Goal: Transaction & Acquisition: Download file/media

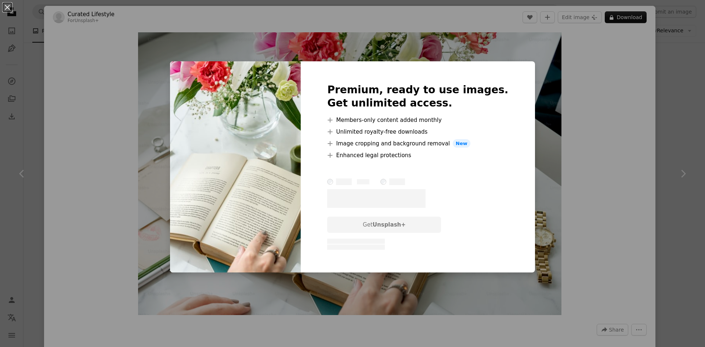
scroll to position [170, 0]
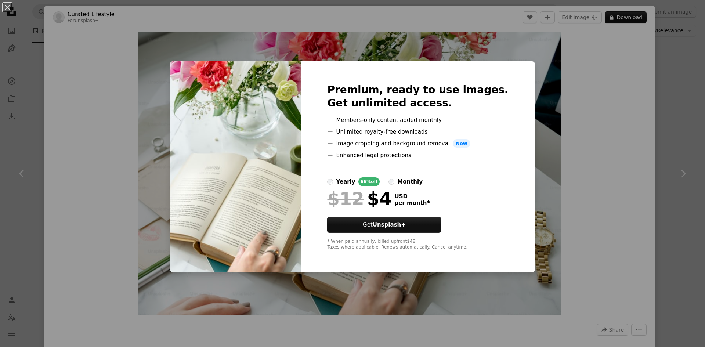
click at [594, 88] on div "An X shape Premium, ready to use images. Get unlimited access. A plus sign Memb…" at bounding box center [352, 173] width 705 height 347
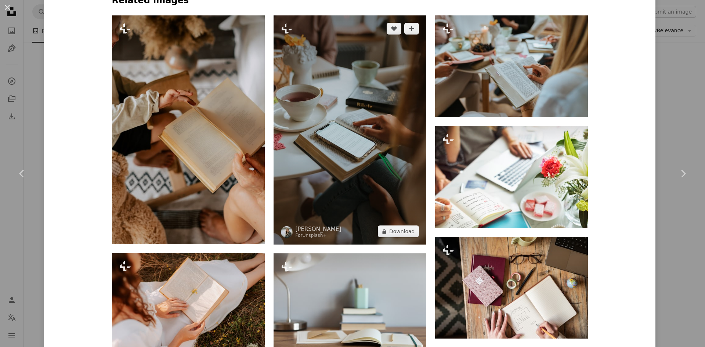
scroll to position [661, 0]
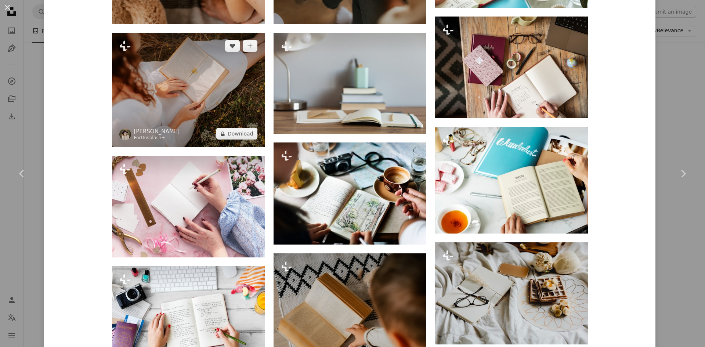
click at [172, 99] on img at bounding box center [188, 90] width 153 height 114
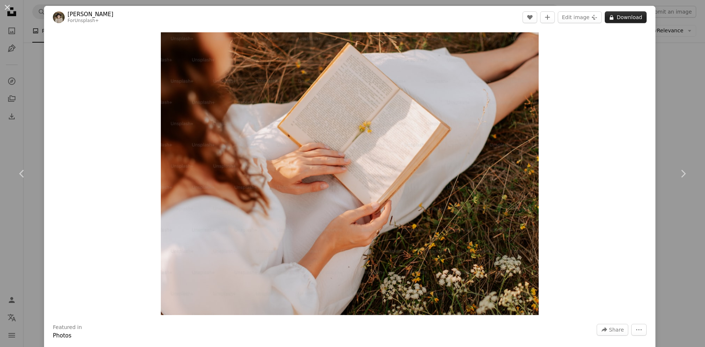
click at [625, 21] on button "A lock Download" at bounding box center [626, 17] width 42 height 12
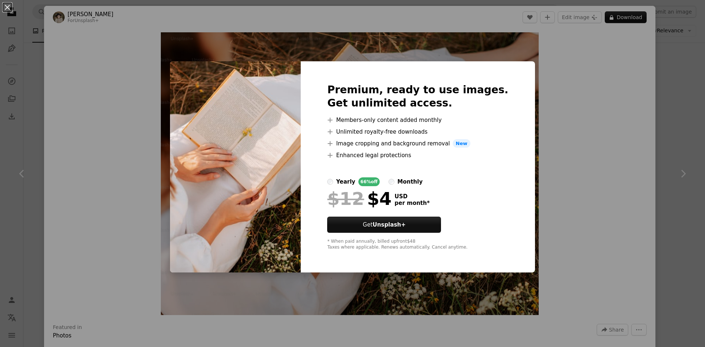
click at [623, 42] on div "An X shape Premium, ready to use images. Get unlimited access. A plus sign Memb…" at bounding box center [352, 173] width 705 height 347
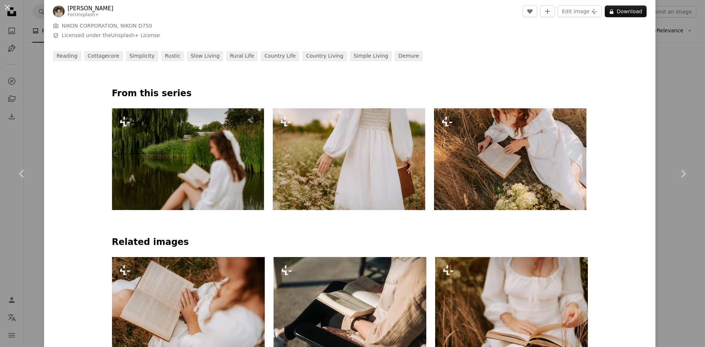
scroll to position [220, 0]
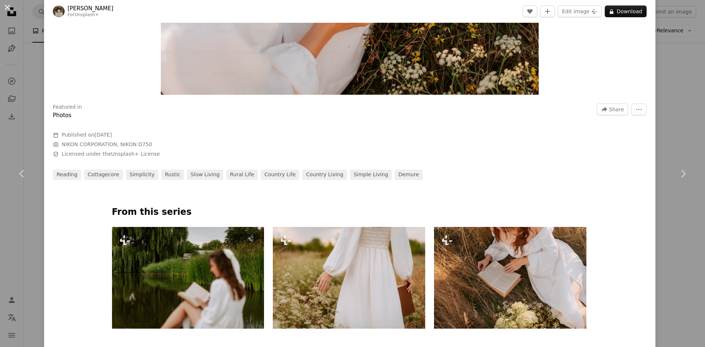
click at [4, 7] on button "An X shape" at bounding box center [7, 7] width 9 height 9
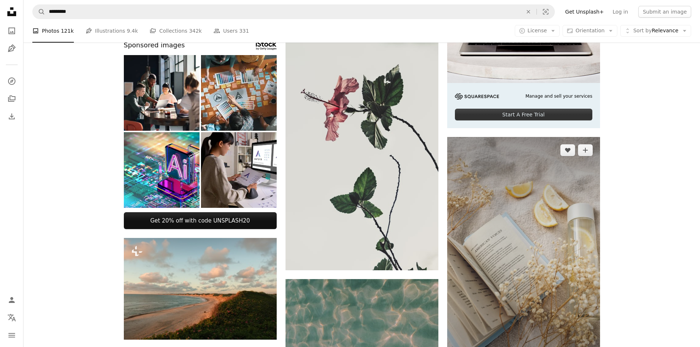
click at [543, 218] on img at bounding box center [523, 251] width 153 height 229
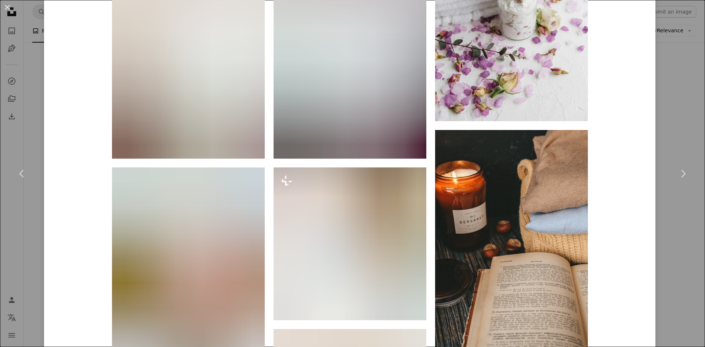
scroll to position [1102, 0]
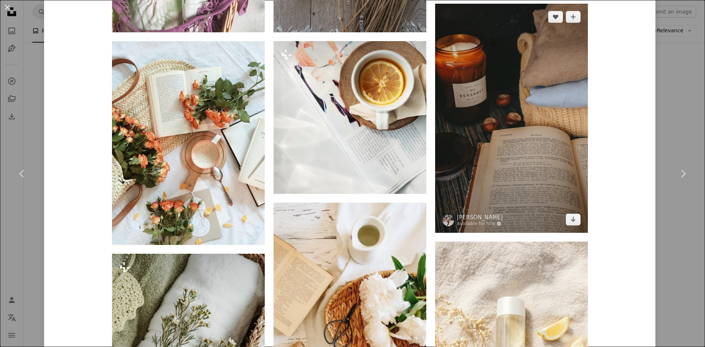
click at [508, 133] on img at bounding box center [511, 118] width 153 height 229
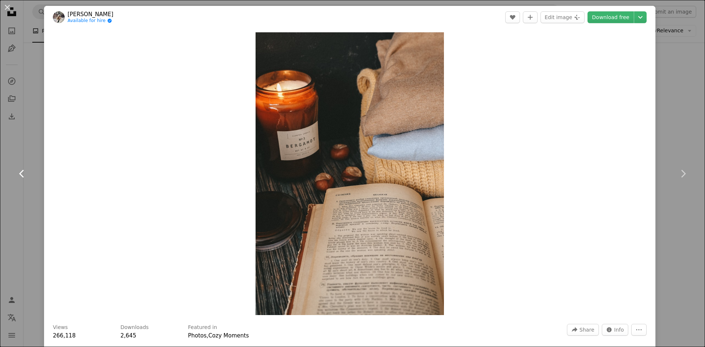
click at [11, 169] on link "Chevron left" at bounding box center [22, 174] width 44 height 71
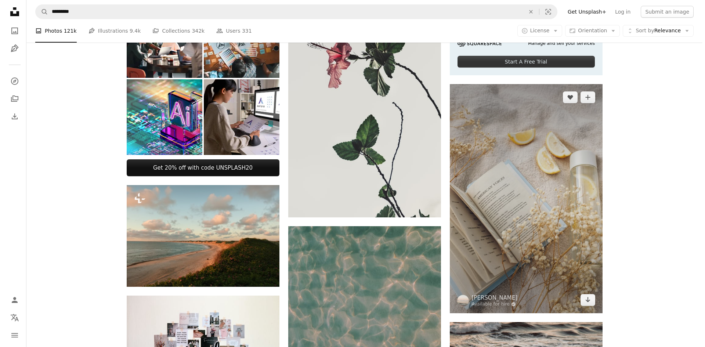
scroll to position [281, 0]
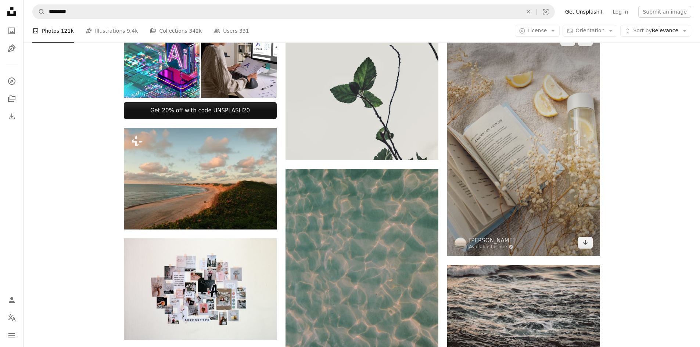
click at [505, 117] on img at bounding box center [523, 141] width 153 height 229
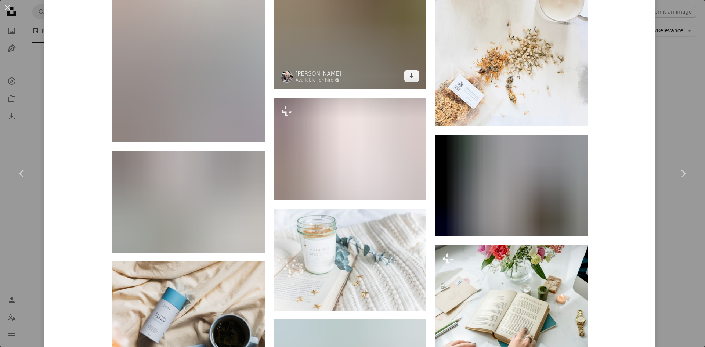
scroll to position [1690, 0]
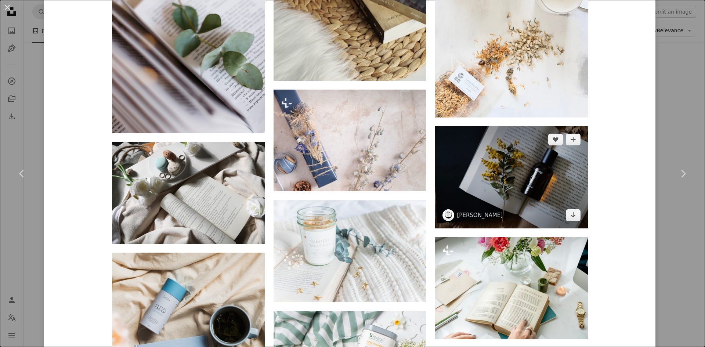
click at [529, 194] on img at bounding box center [511, 177] width 153 height 102
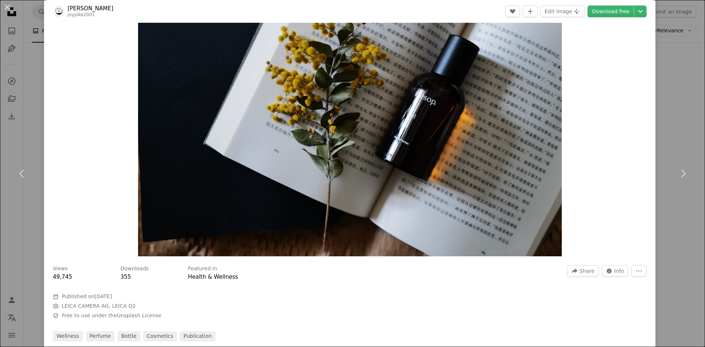
scroll to position [37, 0]
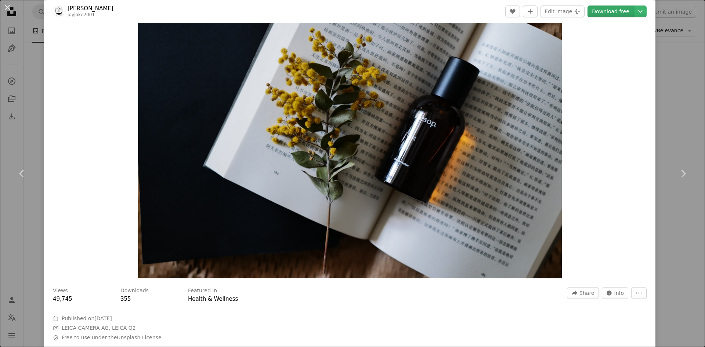
click at [605, 8] on link "Download free" at bounding box center [611, 12] width 46 height 12
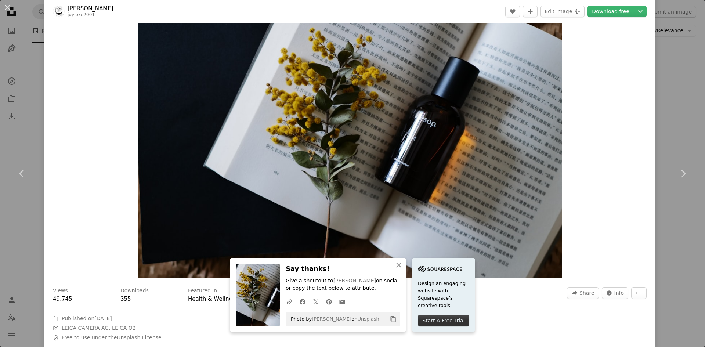
scroll to position [367, 0]
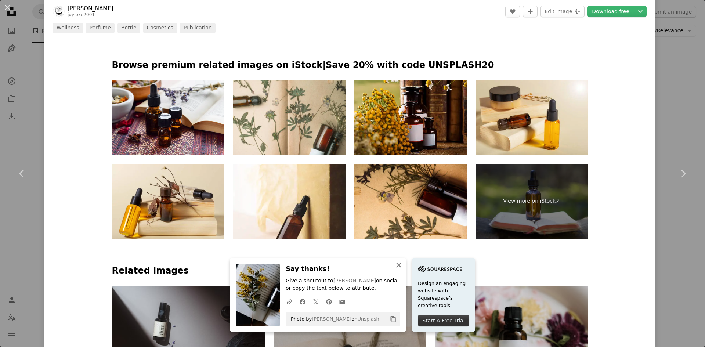
click at [399, 262] on icon "An X shape" at bounding box center [399, 265] width 9 height 9
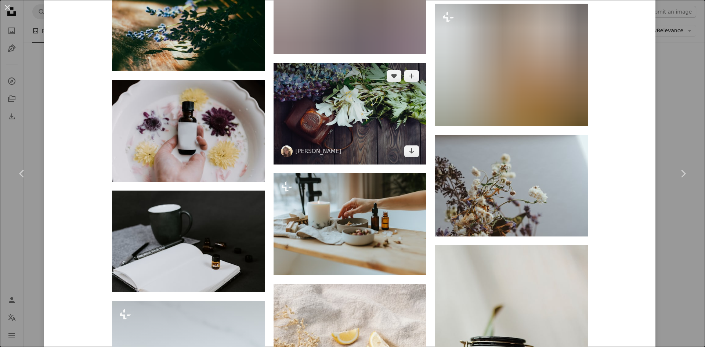
scroll to position [1139, 0]
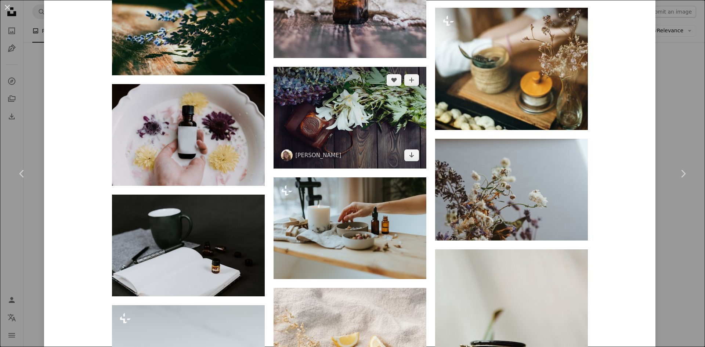
click at [368, 120] on img at bounding box center [350, 118] width 153 height 102
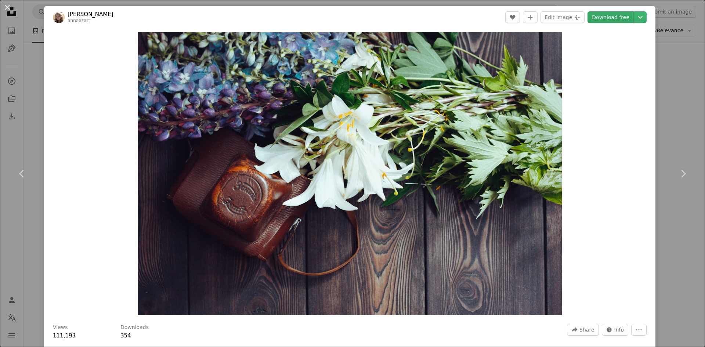
click at [607, 20] on link "Download free" at bounding box center [611, 17] width 46 height 12
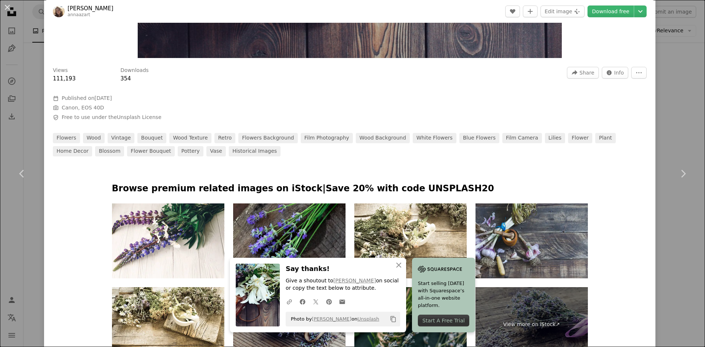
scroll to position [514, 0]
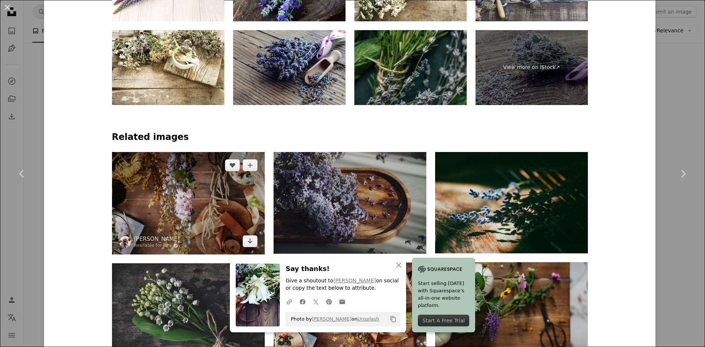
click at [212, 187] on img at bounding box center [188, 203] width 153 height 103
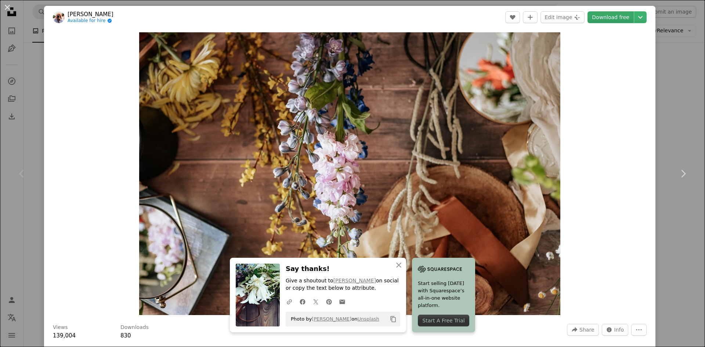
click at [609, 20] on link "Download free" at bounding box center [611, 17] width 46 height 12
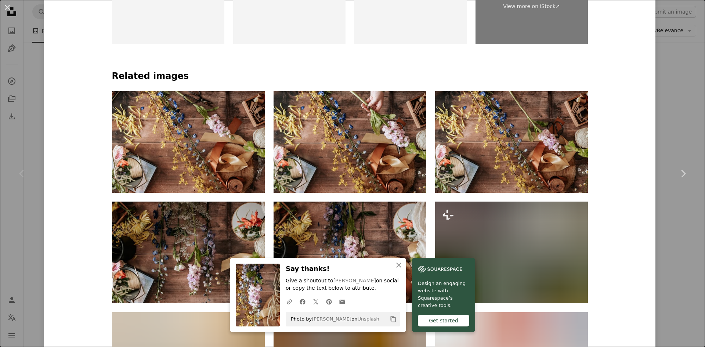
scroll to position [588, 0]
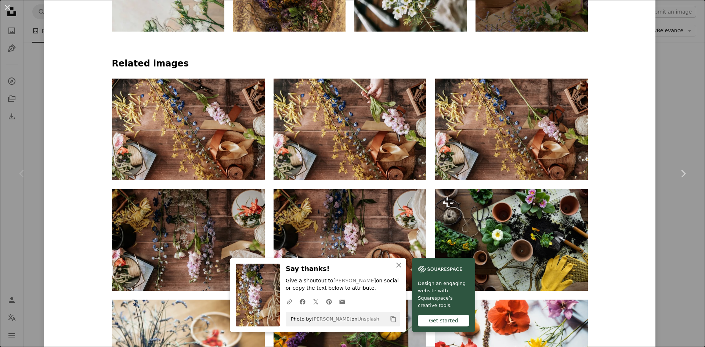
click at [619, 144] on div "[PERSON_NAME] Available for hire A checkmark inside of a circle A heart A plus …" at bounding box center [350, 154] width 612 height 1473
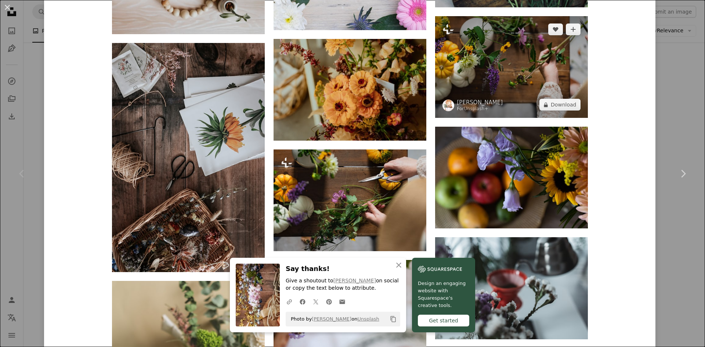
scroll to position [2094, 0]
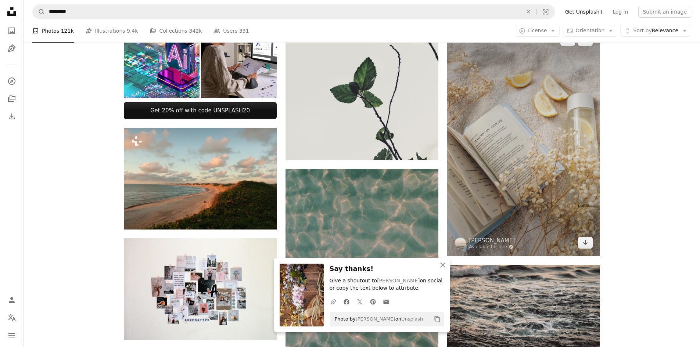
click at [480, 84] on img at bounding box center [523, 141] width 153 height 229
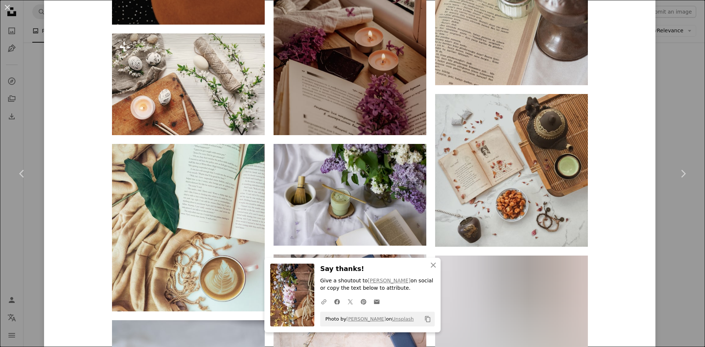
scroll to position [3363, 0]
